Goal: Information Seeking & Learning: Learn about a topic

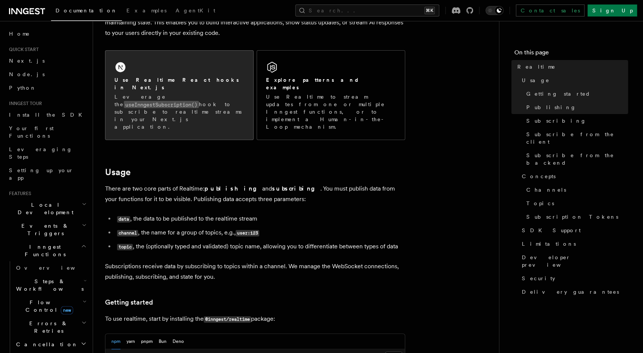
scroll to position [17, 0]
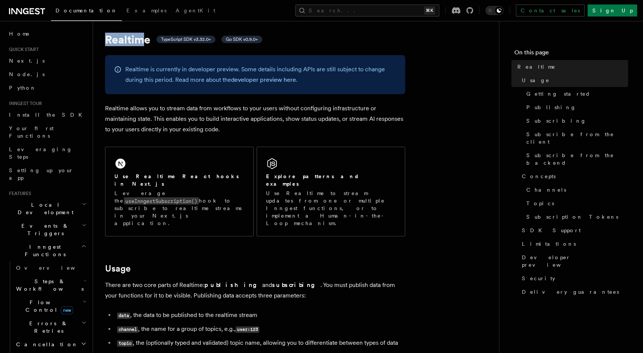
drag, startPoint x: 107, startPoint y: 40, endPoint x: 142, endPoint y: 41, distance: 35.7
click at [142, 41] on h1 "Realtime TypeScript SDK v3.32.0+ Go SDK v0.9.0+" at bounding box center [255, 40] width 300 height 14
click at [129, 108] on p "Realtime allows you to stream data from workflows to your users without configu…" at bounding box center [255, 119] width 300 height 32
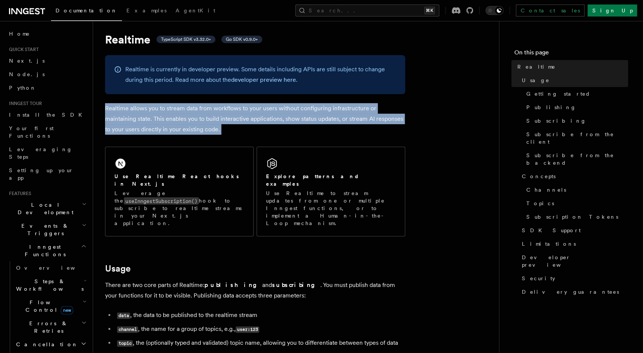
drag, startPoint x: 102, startPoint y: 107, endPoint x: 225, endPoint y: 146, distance: 128.5
click at [243, 118] on p "Realtime allows you to stream data from workflows to your users without configu…" at bounding box center [255, 119] width 300 height 32
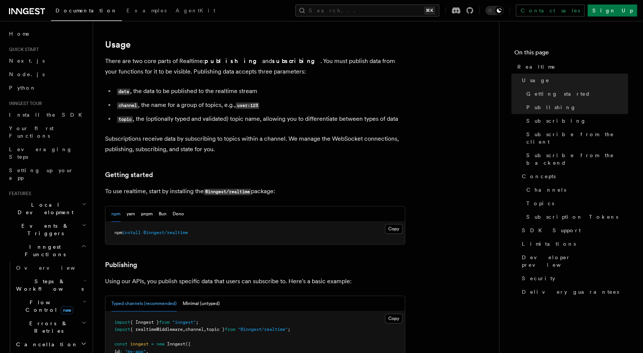
scroll to position [239, 0]
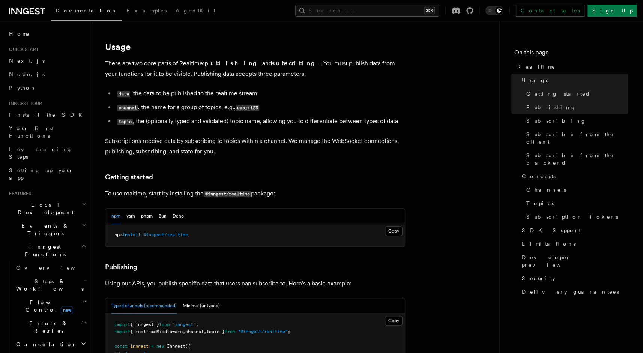
click at [216, 60] on strong "publishing" at bounding box center [233, 63] width 58 height 7
click at [272, 60] on strong "subscribing" at bounding box center [296, 63] width 48 height 7
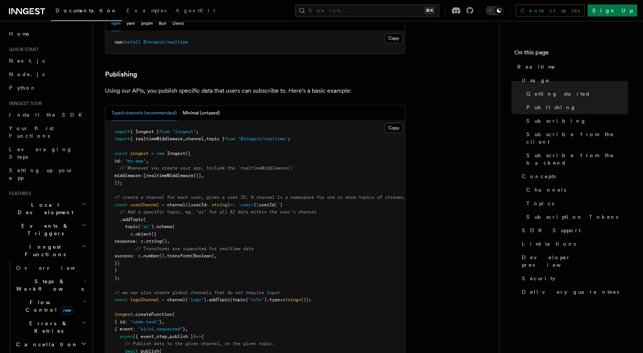
scroll to position [434, 0]
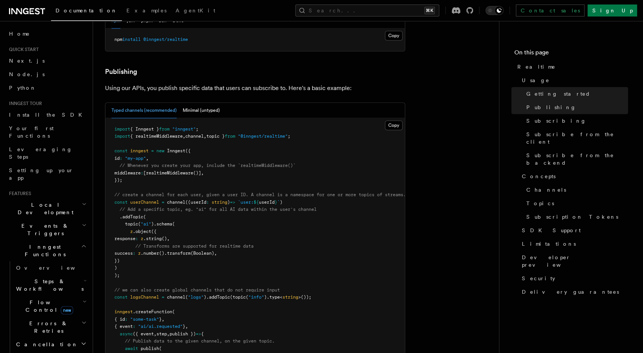
click at [228, 163] on span "// Whenever you create your app, include the `realtimeMiddleware()`" at bounding box center [208, 165] width 176 height 5
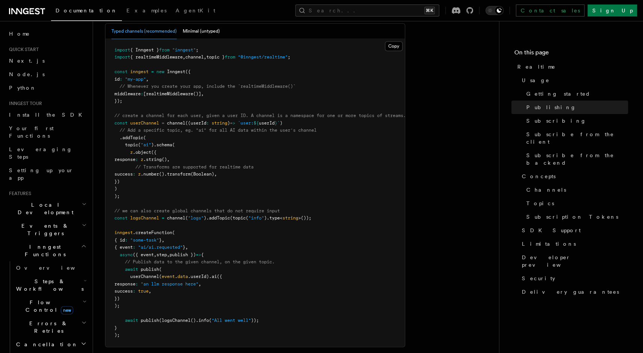
scroll to position [527, 0]
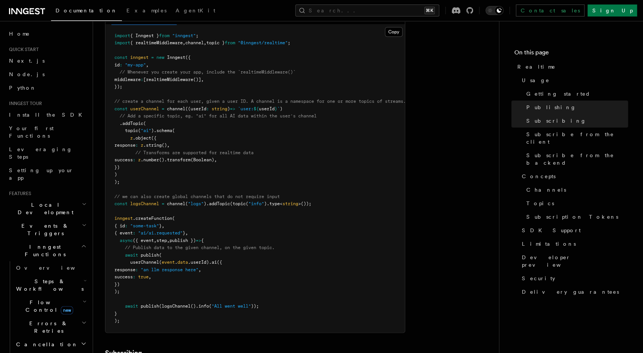
click at [179, 201] on span "channel" at bounding box center [176, 203] width 18 height 5
drag, startPoint x: 177, startPoint y: 180, endPoint x: 237, endPoint y: 182, distance: 60.4
click at [216, 201] on span "const logsChannel = channel ( "logs" ) .addTopic ( topic ( "info" ) .type < str…" at bounding box center [212, 203] width 197 height 5
click at [237, 201] on span "topic" at bounding box center [239, 203] width 13 height 5
drag, startPoint x: 146, startPoint y: 219, endPoint x: 199, endPoint y: 217, distance: 52.9
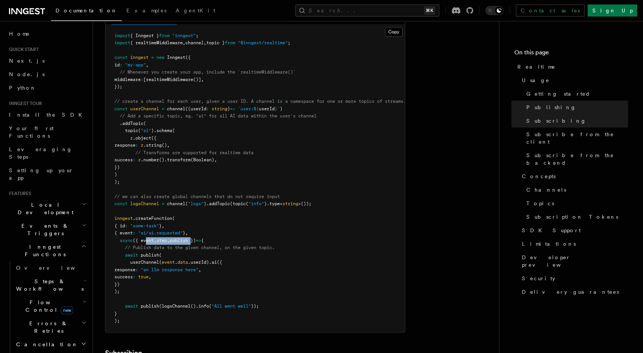
click at [199, 238] on span "async ({ event , step , publish }) => {" at bounding box center [158, 240] width 89 height 5
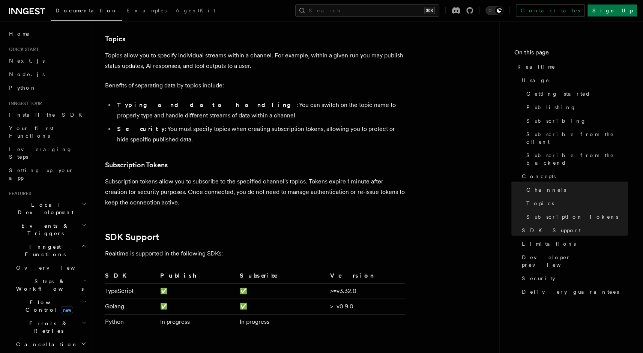
scroll to position [2042, 0]
drag, startPoint x: 240, startPoint y: 276, endPoint x: 187, endPoint y: 297, distance: 56.8
click at [237, 283] on td "✅" at bounding box center [197, 290] width 80 height 15
drag, startPoint x: 278, startPoint y: 295, endPoint x: 318, endPoint y: 294, distance: 39.8
click at [315, 294] on tbody "TypeScript ✅ ✅ >=v3.32.0 Golang ✅ ✅ >=v0.9.0 Python In progress In progress -" at bounding box center [255, 306] width 300 height 46
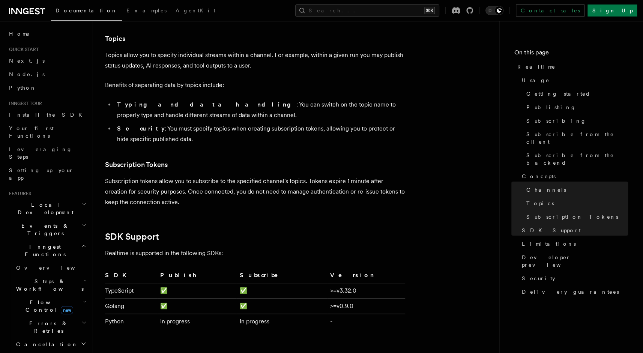
click at [300, 314] on td "In progress" at bounding box center [281, 321] width 90 height 15
drag, startPoint x: 306, startPoint y: 305, endPoint x: 159, endPoint y: 298, distance: 147.2
click at [159, 314] on tr "Python In progress In progress -" at bounding box center [255, 321] width 300 height 15
click at [344, 179] on p "Subscription tokens allow you to subscribe to the specified channel's topics. T…" at bounding box center [255, 192] width 300 height 32
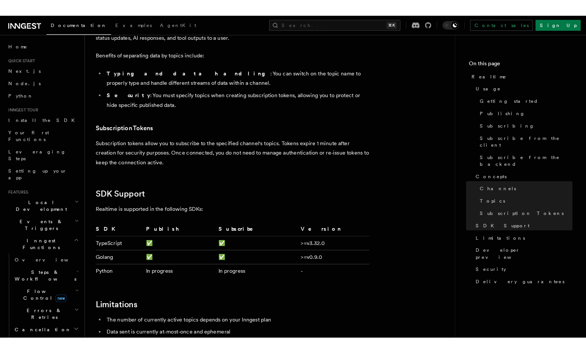
scroll to position [2085, 0]
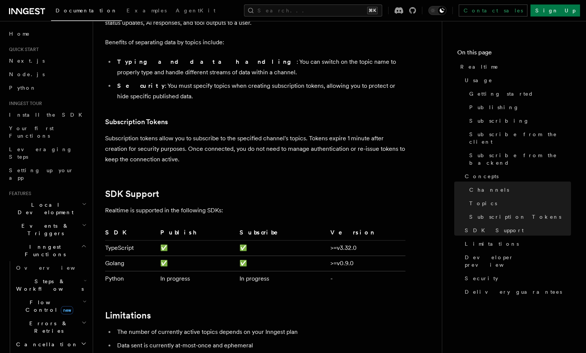
drag, startPoint x: 135, startPoint y: 228, endPoint x: 109, endPoint y: 229, distance: 25.9
click at [135, 240] on td "TypeScript" at bounding box center [131, 247] width 52 height 15
drag, startPoint x: 109, startPoint y: 229, endPoint x: 383, endPoint y: 226, distance: 273.9
click at [383, 240] on tr "TypeScript ✅ ✅ >=v3.32.0" at bounding box center [255, 247] width 300 height 15
click at [272, 240] on td "✅" at bounding box center [281, 247] width 90 height 15
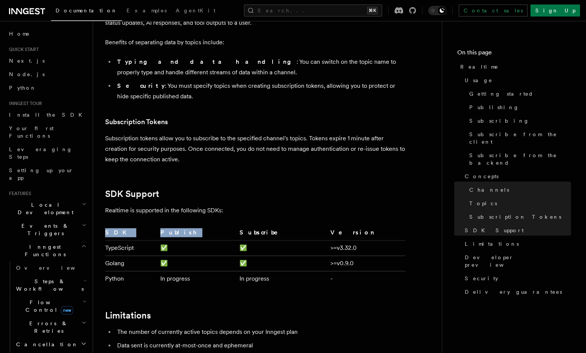
drag, startPoint x: 172, startPoint y: 207, endPoint x: 220, endPoint y: 211, distance: 47.8
click at [212, 228] on th "Publish" at bounding box center [197, 234] width 80 height 13
click at [112, 255] on td "Golang" at bounding box center [131, 262] width 52 height 15
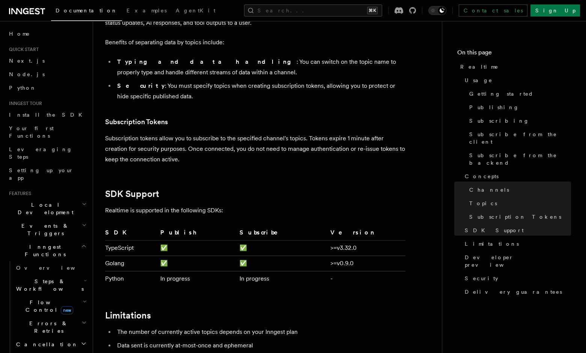
click at [118, 271] on td "Python" at bounding box center [131, 278] width 52 height 15
click at [237, 240] on td "✅" at bounding box center [197, 247] width 80 height 15
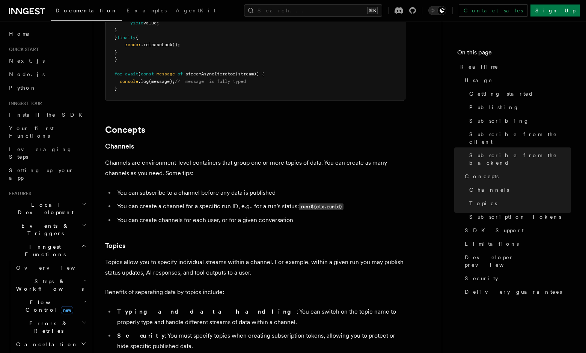
scroll to position [1586, 0]
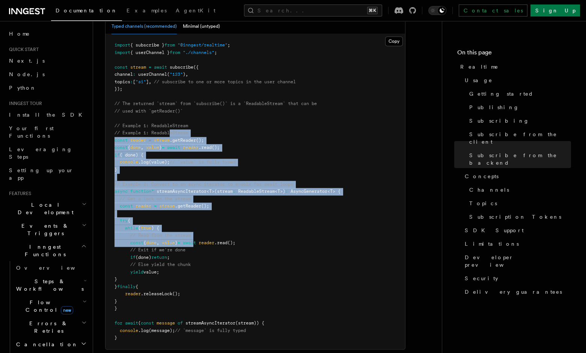
drag, startPoint x: 172, startPoint y: 114, endPoint x: 213, endPoint y: 240, distance: 132.6
click at [208, 234] on pre "import { subscribe } from "@inngest/realtime" ; import { userChannel } from "./…" at bounding box center [254, 191] width 299 height 315
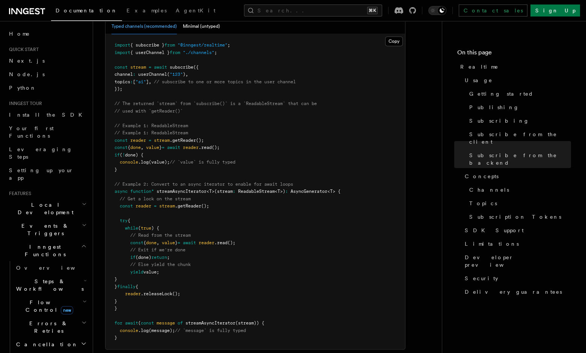
click at [309, 78] on pre "import { subscribe } from "@inngest/realtime" ; import { userChannel } from "./…" at bounding box center [254, 191] width 299 height 315
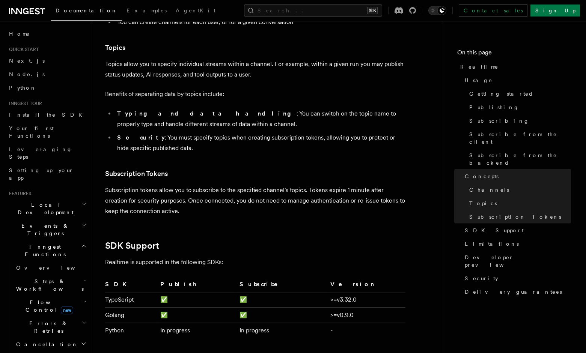
scroll to position [2194, 0]
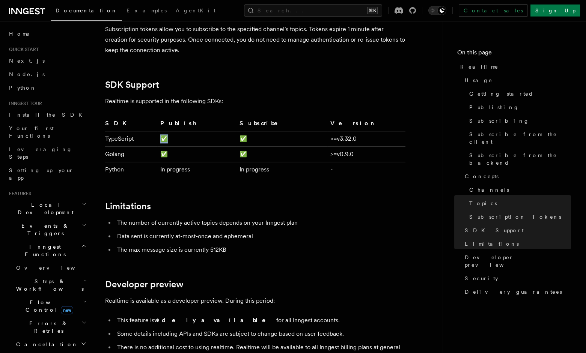
drag, startPoint x: 182, startPoint y: 117, endPoint x: 219, endPoint y: 119, distance: 36.4
click at [194, 131] on tr "TypeScript ✅ ✅ >=v3.32.0" at bounding box center [255, 138] width 300 height 15
drag, startPoint x: 274, startPoint y: 120, endPoint x: 257, endPoint y: 119, distance: 16.9
click at [257, 131] on tr "TypeScript ✅ ✅ >=v3.32.0" at bounding box center [255, 138] width 300 height 15
drag, startPoint x: 260, startPoint y: 100, endPoint x: 302, endPoint y: 103, distance: 42.1
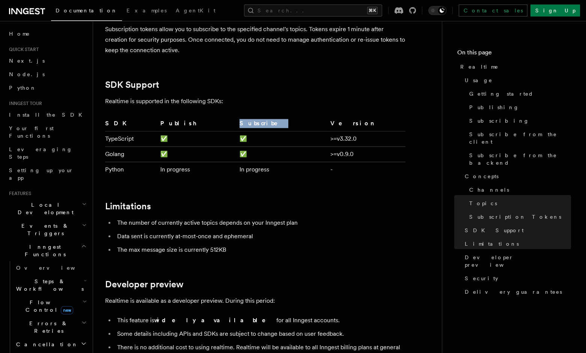
click at [302, 119] on th "Subscribe" at bounding box center [281, 125] width 90 height 13
click at [290, 119] on th "Subscribe" at bounding box center [281, 125] width 90 height 13
